Goal: Contribute content: Contribute content

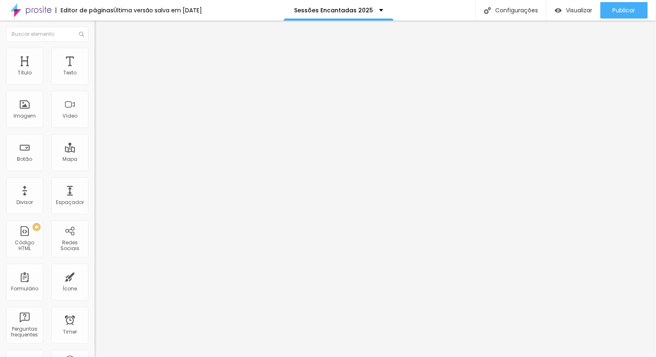
click at [102, 56] on span "Avançado" at bounding box center [115, 53] width 27 height 7
type input "38"
type input "37"
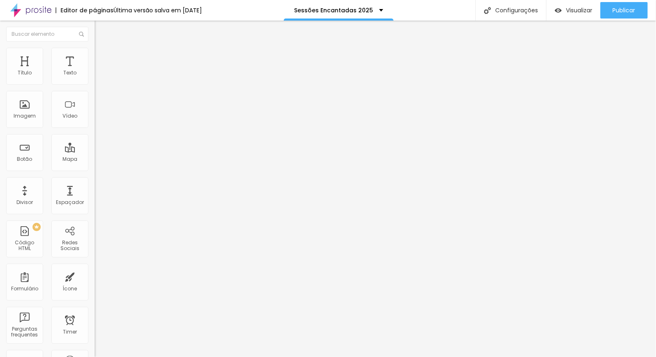
type input "36"
type input "35"
type input "34"
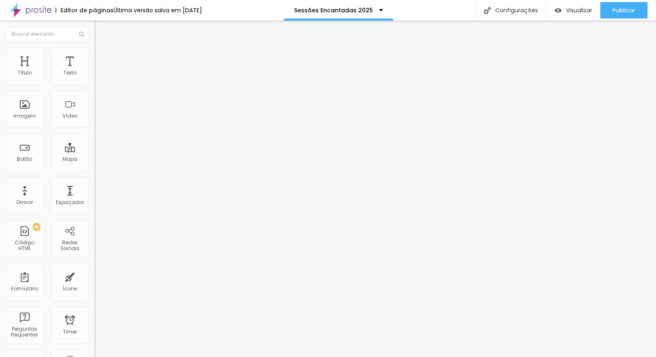
type input "34"
type input "32"
type input "31"
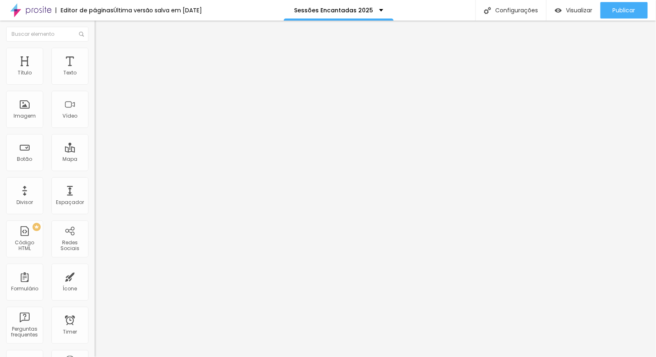
type input "30"
type input "29"
type input "28"
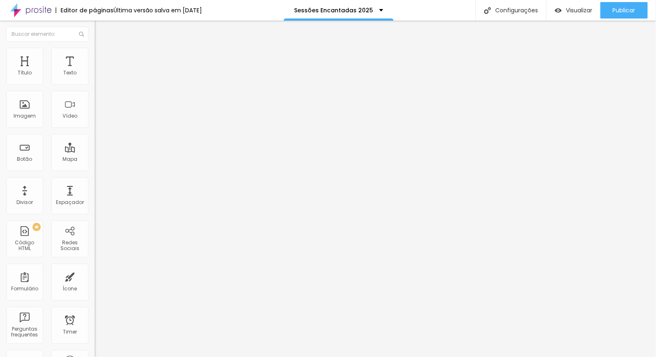
type input "28"
type input "27"
type input "24"
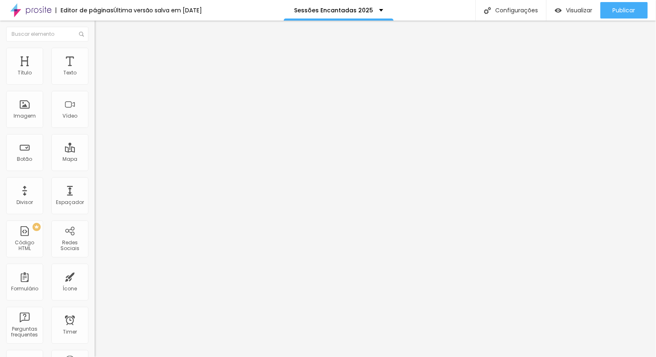
type input "21"
type input "20"
type input "18"
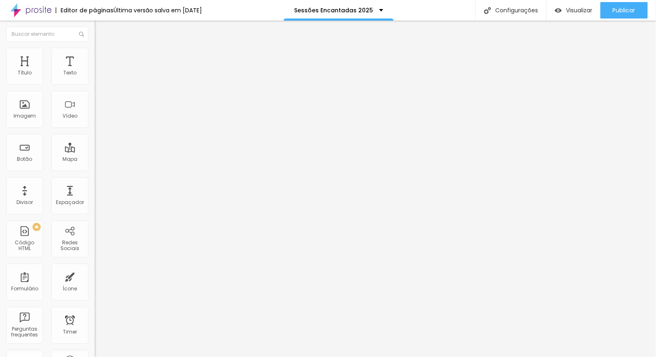
type input "18"
type input "17"
type input "16"
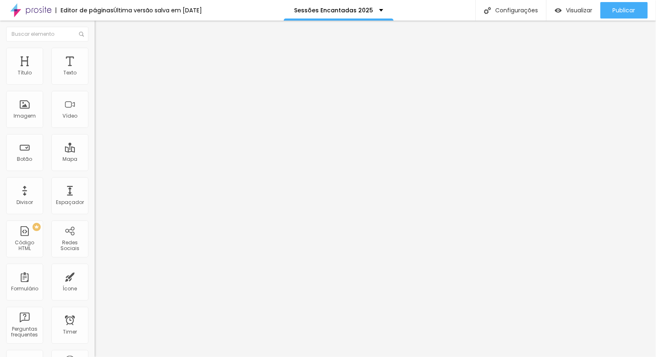
type input "12"
type input "11"
type input "10"
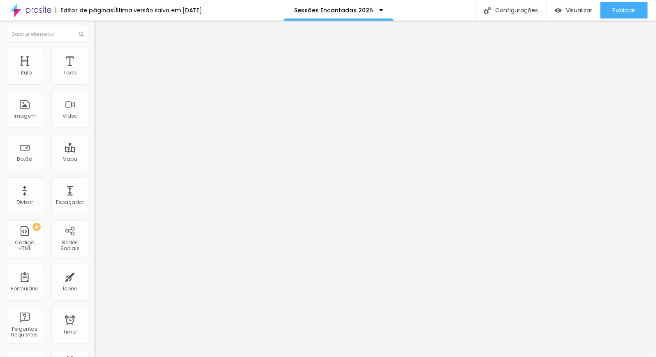
type input "10"
type input "8"
type input "7"
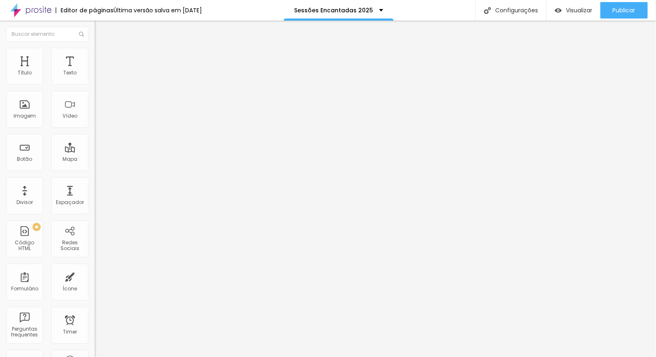
type input "5"
type input "4"
type input "2"
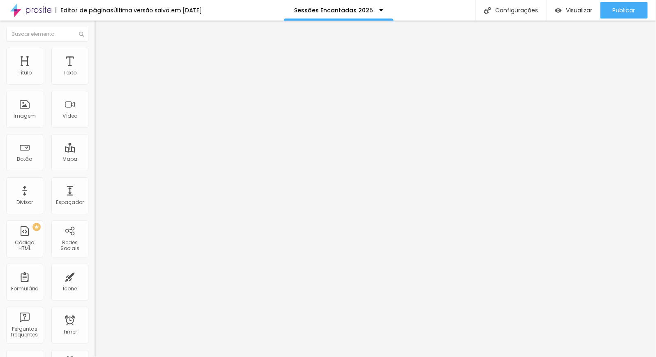
type input "2"
type input "1"
type input "0"
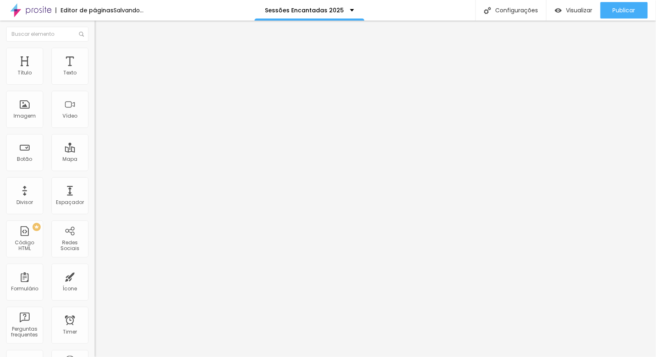
drag, startPoint x: 40, startPoint y: 81, endPoint x: 36, endPoint y: 85, distance: 5.5
click at [95, 82] on div "0 Espaço de cima" at bounding box center [142, 114] width 95 height 116
type input "0"
type input "2"
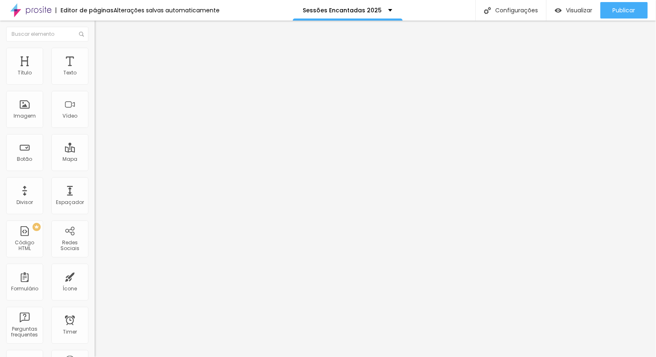
type input "1"
type input "0"
drag, startPoint x: 20, startPoint y: 97, endPoint x: 13, endPoint y: 97, distance: 7.4
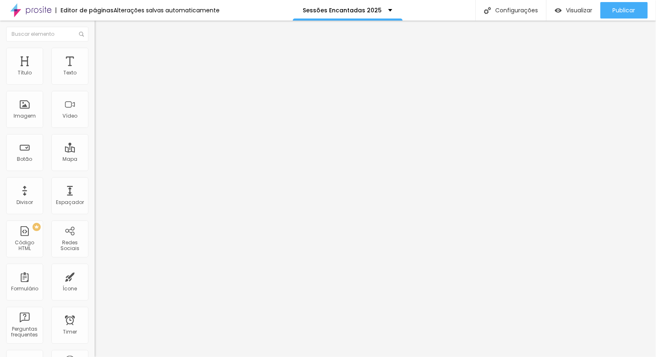
click at [95, 172] on div "0 Espaço de baixo" at bounding box center [142, 230] width 95 height 116
type input "0"
type input "5"
type input "6"
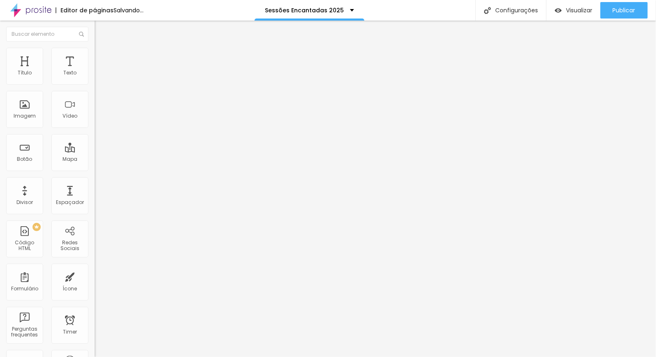
type input "6"
type input "7"
type input "9"
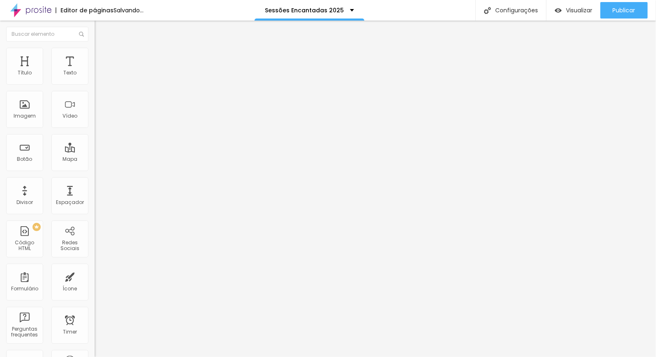
type input "10"
type input "12"
type input "13"
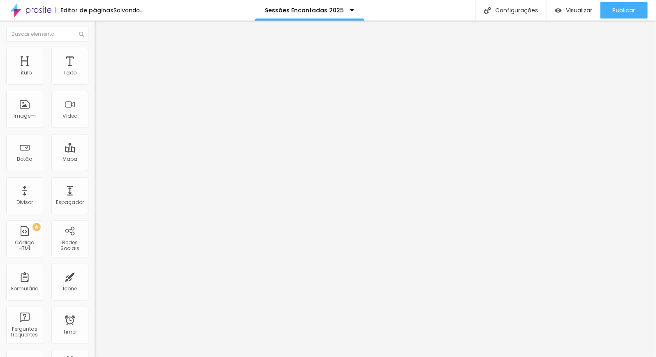
type input "13"
type input "14"
type input "15"
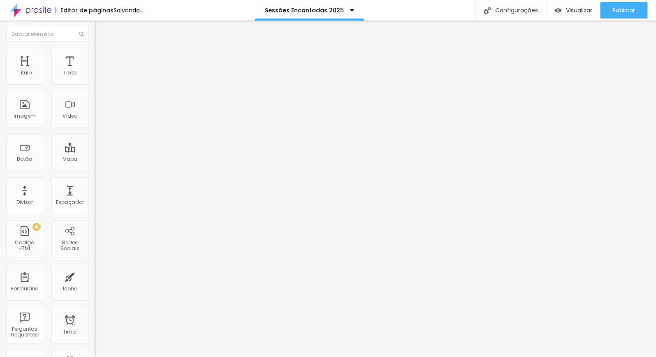
type input "16"
type input "15"
type input "8"
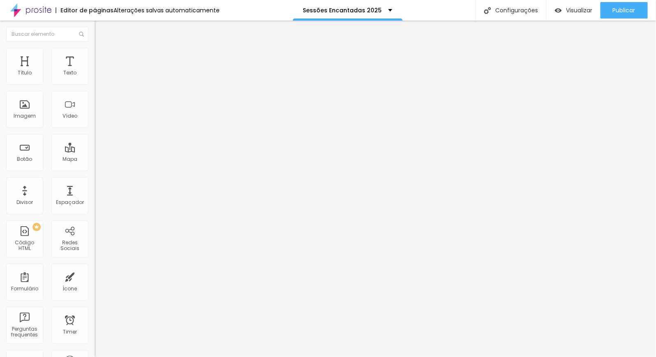
type input "8"
type input "6"
type input "5"
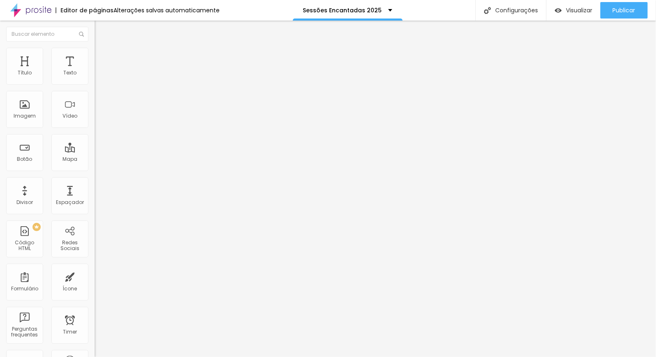
type input "2"
type input "0"
drag, startPoint x: 17, startPoint y: 80, endPoint x: 13, endPoint y: 82, distance: 4.6
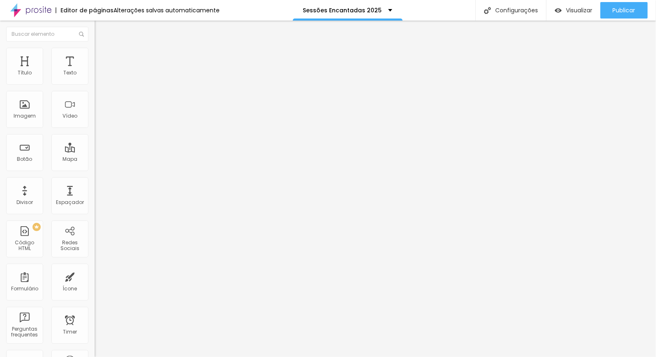
click at [95, 83] on div "0 Espaço de cima" at bounding box center [142, 114] width 95 height 116
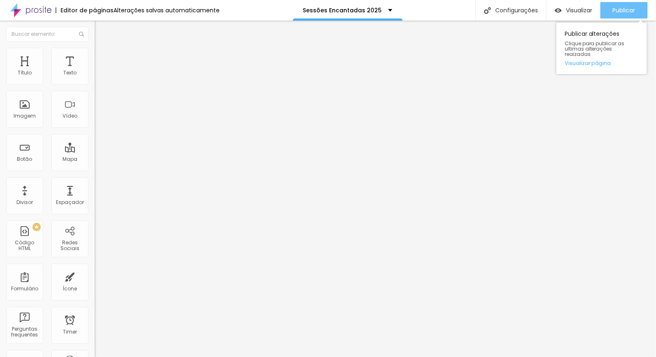
click at [621, 17] on div "Publicar" at bounding box center [624, 10] width 23 height 16
click at [626, 8] on span "Publicar" at bounding box center [624, 10] width 23 height 7
click at [619, 12] on span "Publicar" at bounding box center [624, 10] width 23 height 7
click at [620, 13] on span "Publicar" at bounding box center [624, 10] width 23 height 7
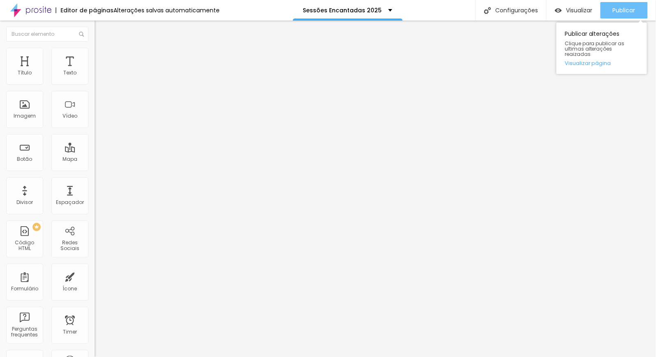
click at [630, 9] on span "Publicar" at bounding box center [624, 10] width 23 height 7
